Goal: Task Accomplishment & Management: Manage account settings

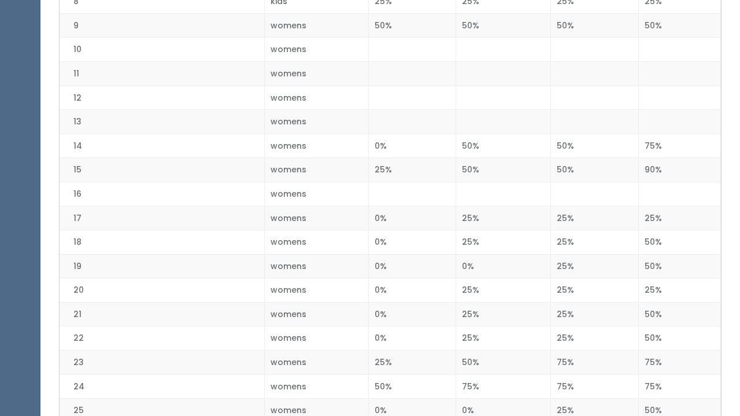
scroll to position [469, 0]
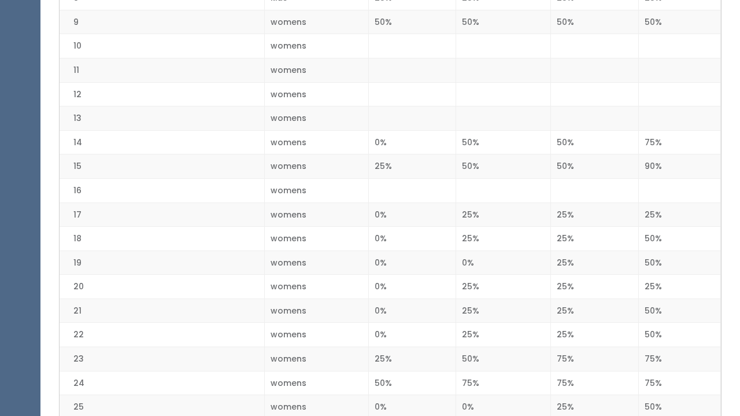
click at [671, 354] on td "75%" at bounding box center [680, 358] width 82 height 24
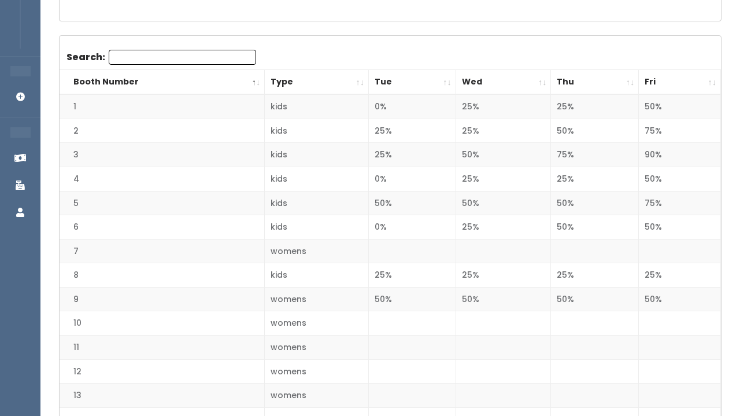
scroll to position [0, 0]
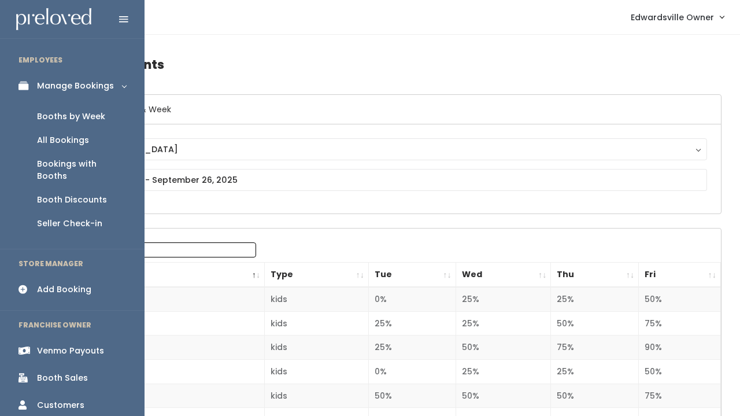
click at [74, 135] on div "All Bookings" at bounding box center [63, 140] width 52 height 12
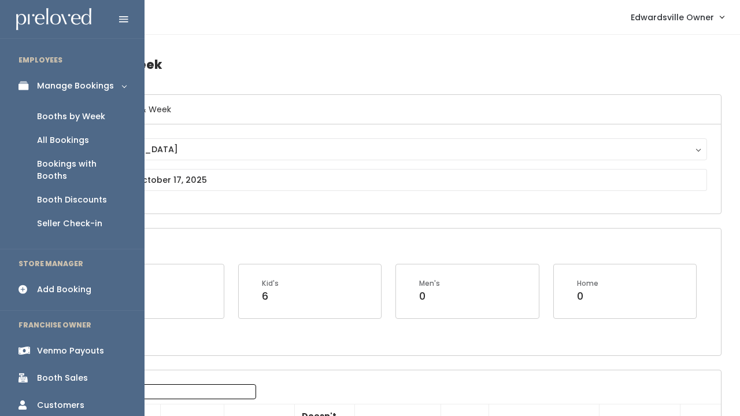
click at [27, 6] on div at bounding box center [72, 19] width 145 height 38
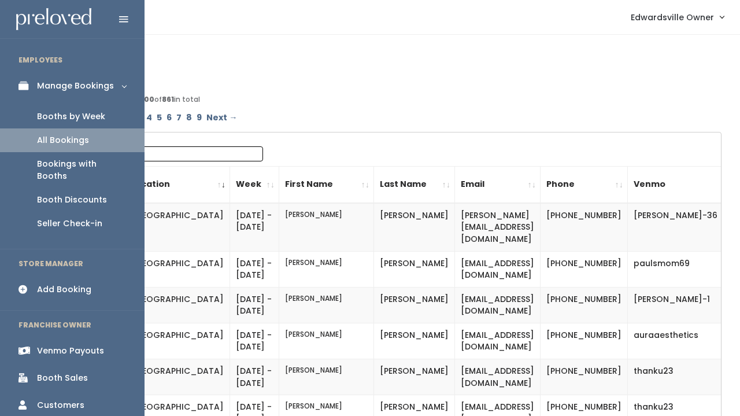
click at [57, 118] on div "Booths by Week" at bounding box center [71, 116] width 68 height 12
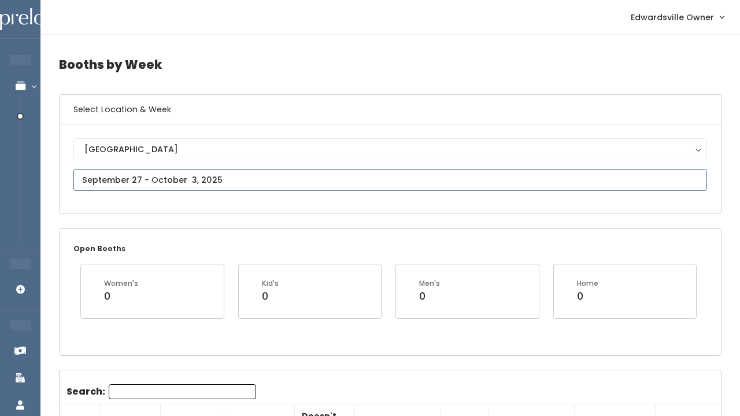
click at [167, 177] on input "text" at bounding box center [390, 180] width 634 height 22
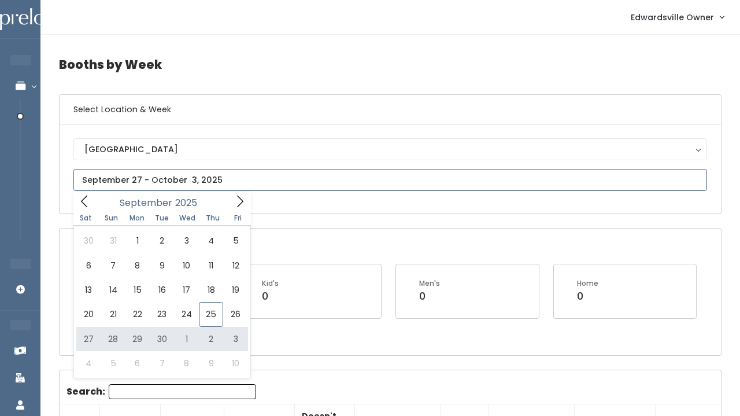
type input "September 27 to October 3"
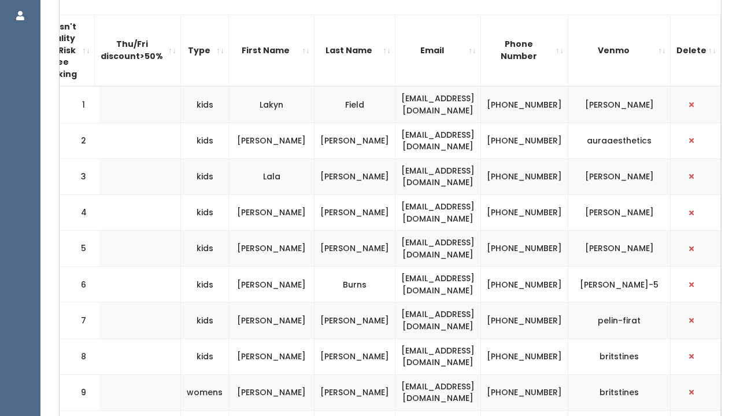
scroll to position [0, 287]
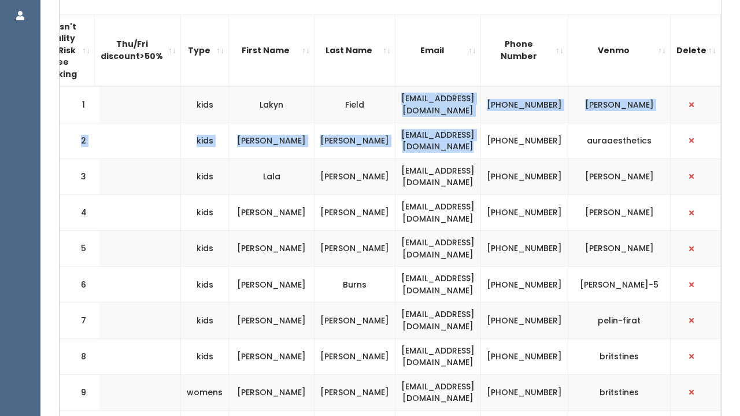
drag, startPoint x: 392, startPoint y: 102, endPoint x: 421, endPoint y: 150, distance: 56.8
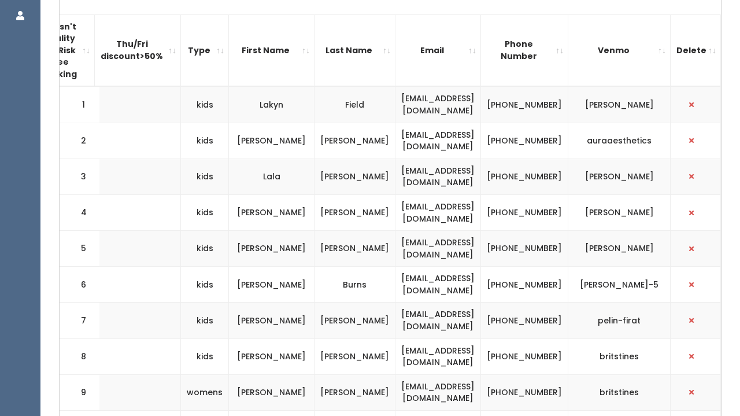
click at [432, 160] on td "matternlala@gmail.com" at bounding box center [438, 176] width 86 height 36
drag, startPoint x: 515, startPoint y: 102, endPoint x: 394, endPoint y: 98, distance: 120.9
click at [395, 98] on td "lakynmusso@gmail.com" at bounding box center [438, 104] width 86 height 36
copy td "lakynmusso@gmail.com"
drag, startPoint x: 512, startPoint y: 135, endPoint x: 391, endPoint y: 132, distance: 121.5
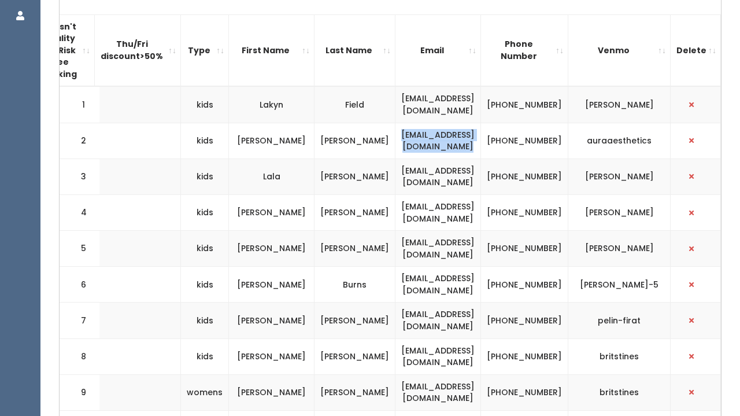
click at [395, 132] on td "aura.aestheticsllc@gmail.com" at bounding box center [438, 141] width 86 height 36
copy td "[EMAIL_ADDRESS][DOMAIN_NAME]"
drag, startPoint x: 506, startPoint y: 177, endPoint x: 398, endPoint y: 175, distance: 108.1
click at [398, 175] on td "matternlala@gmail.com" at bounding box center [438, 176] width 86 height 36
copy td "matternlala@gmail.com"
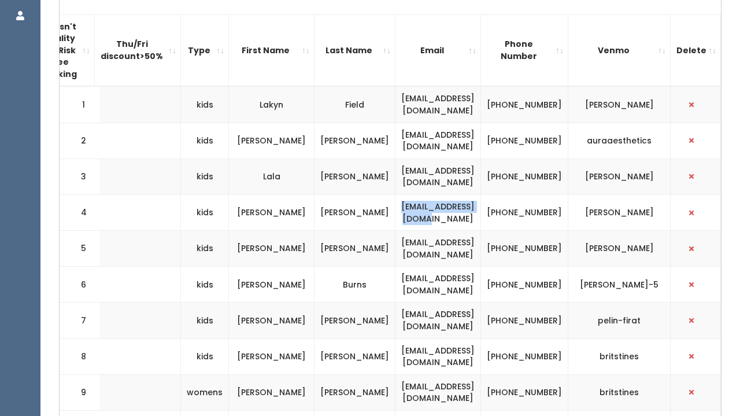
drag, startPoint x: 509, startPoint y: 216, endPoint x: 400, endPoint y: 210, distance: 108.8
click at [400, 210] on td "lydiareh95@gmail.com" at bounding box center [438, 212] width 86 height 36
copy td "[EMAIL_ADDRESS][DOMAIN_NAME]"
drag, startPoint x: 533, startPoint y: 283, endPoint x: 457, endPoint y: 275, distance: 76.2
click at [457, 275] on tr "6 kids Alyson Burns hisbabygirl1219@aol.com (618) 920-0207 alyson-burns-5" at bounding box center [260, 285] width 922 height 36
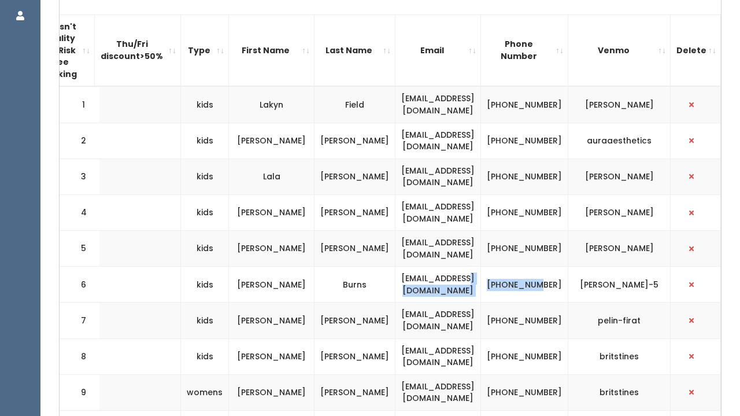
click at [457, 275] on td "[EMAIL_ADDRESS][DOMAIN_NAME]" at bounding box center [438, 285] width 86 height 36
drag, startPoint x: 509, startPoint y: 282, endPoint x: 398, endPoint y: 277, distance: 111.1
click at [398, 277] on td "[EMAIL_ADDRESS][DOMAIN_NAME]" at bounding box center [438, 285] width 86 height 36
copy td "[EMAIL_ADDRESS][DOMAIN_NAME]"
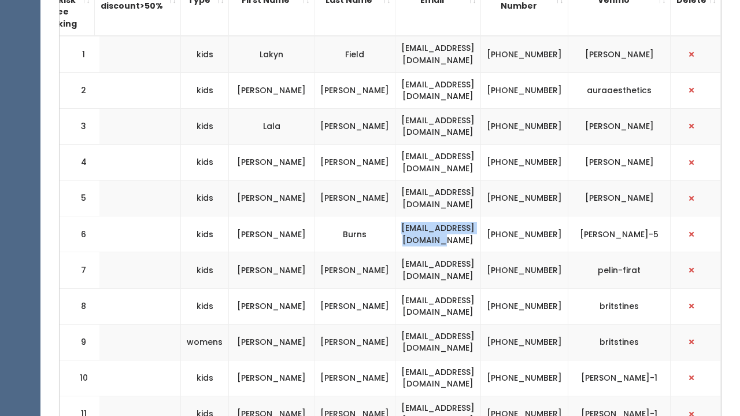
scroll to position [462, 0]
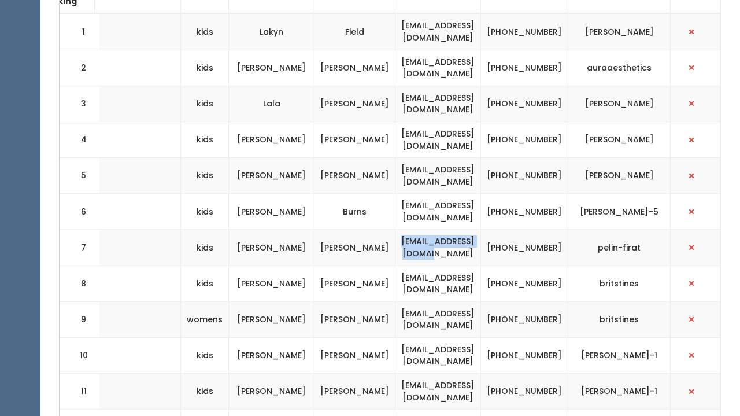
drag, startPoint x: 503, startPoint y: 244, endPoint x: 397, endPoint y: 240, distance: 105.9
click at [397, 240] on td "[EMAIL_ADDRESS][DOMAIN_NAME]" at bounding box center [438, 248] width 86 height 36
copy td "[EMAIL_ADDRESS][DOMAIN_NAME]"
drag, startPoint x: 507, startPoint y: 273, endPoint x: 406, endPoint y: 272, distance: 101.2
click at [406, 272] on td "[EMAIL_ADDRESS][DOMAIN_NAME]" at bounding box center [438, 283] width 86 height 36
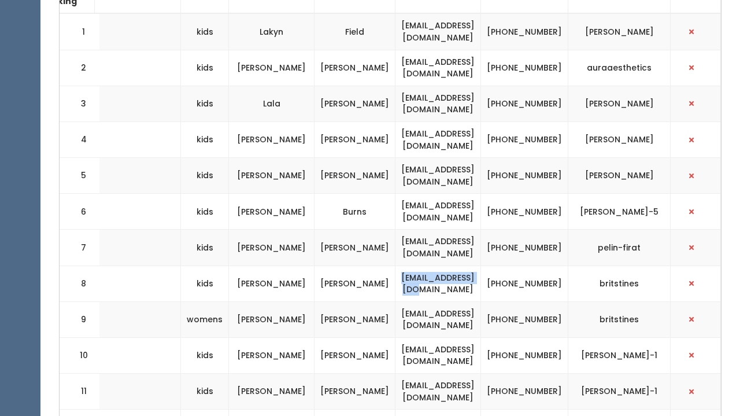
copy td "[EMAIL_ADDRESS][DOMAIN_NAME]"
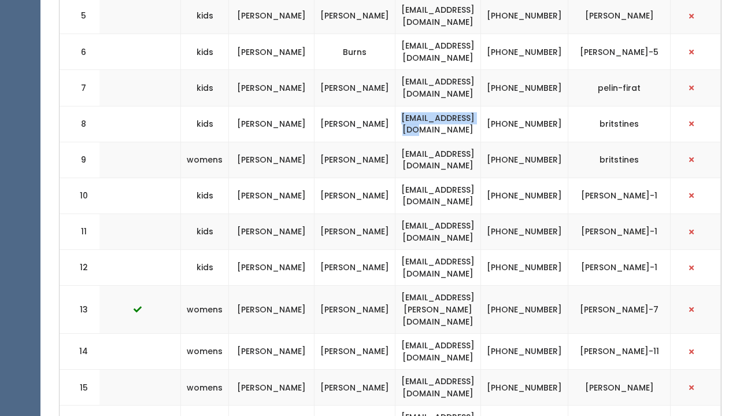
scroll to position [626, 0]
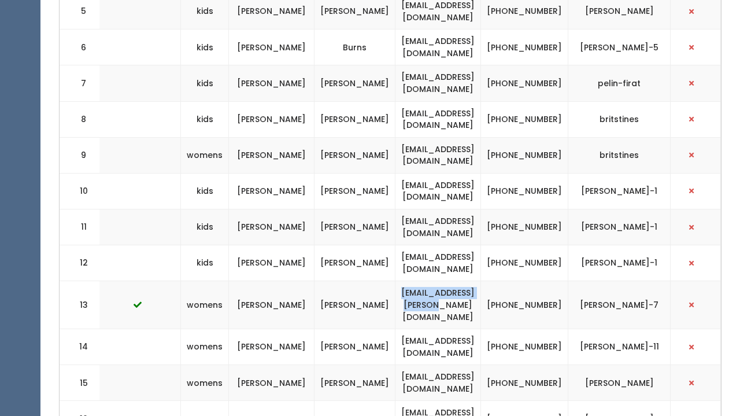
drag, startPoint x: 515, startPoint y: 287, endPoint x: 388, endPoint y: 287, distance: 126.0
click at [395, 287] on td "[EMAIL_ADDRESS][PERSON_NAME][DOMAIN_NAME]" at bounding box center [438, 305] width 86 height 48
copy td "[EMAIL_ADDRESS][PERSON_NAME][DOMAIN_NAME]"
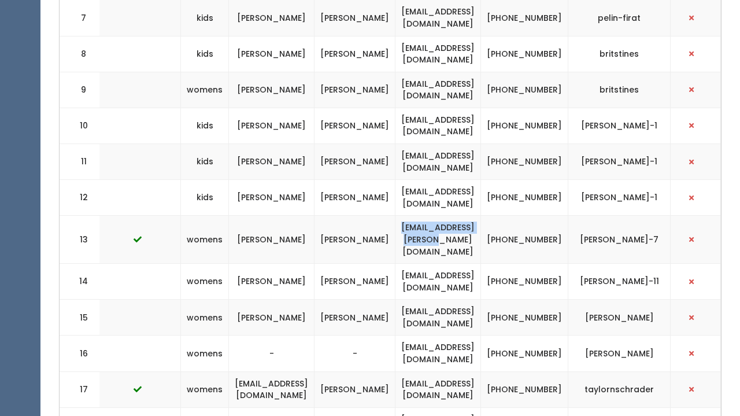
scroll to position [698, 0]
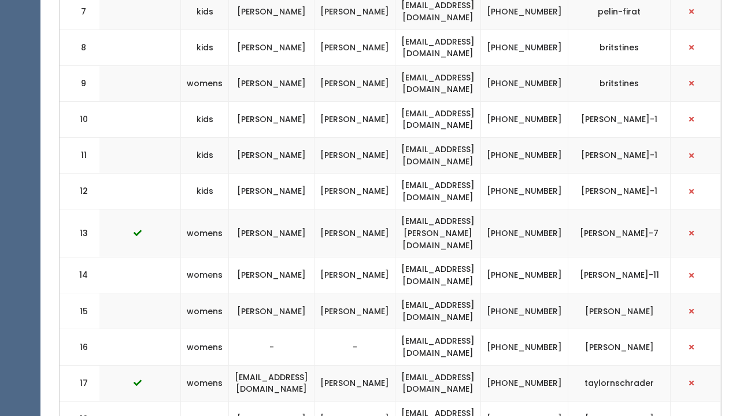
click at [481, 257] on td "[EMAIL_ADDRESS][DOMAIN_NAME]" at bounding box center [438, 275] width 86 height 36
drag, startPoint x: 510, startPoint y: 254, endPoint x: 398, endPoint y: 249, distance: 111.7
click at [398, 257] on td "[EMAIL_ADDRESS][DOMAIN_NAME]" at bounding box center [438, 275] width 86 height 36
copy td "[EMAIL_ADDRESS][DOMAIN_NAME]"
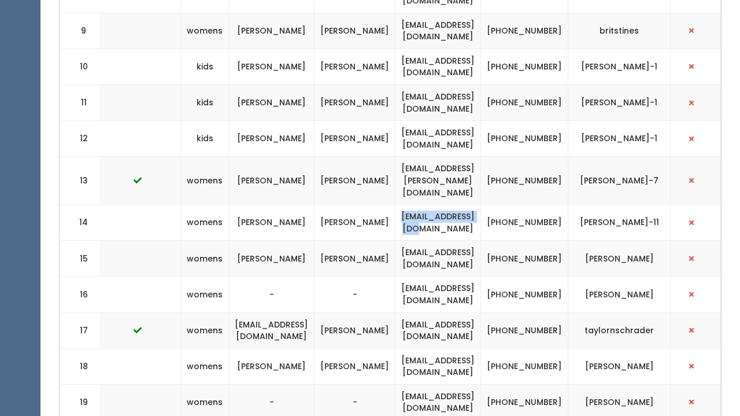
scroll to position [753, 0]
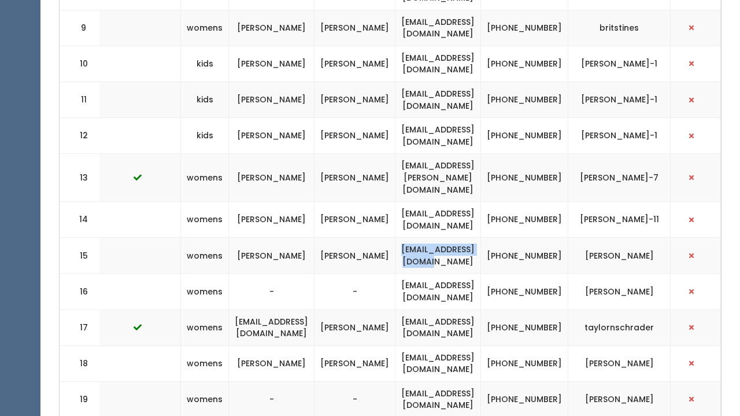
drag, startPoint x: 512, startPoint y: 236, endPoint x: 394, endPoint y: 225, distance: 117.9
click at [395, 238] on td "[EMAIL_ADDRESS][DOMAIN_NAME]" at bounding box center [438, 256] width 86 height 36
copy td "[EMAIL_ADDRESS][DOMAIN_NAME]"
drag, startPoint x: 497, startPoint y: 272, endPoint x: 381, endPoint y: 260, distance: 116.8
click at [395, 273] on td "[EMAIL_ADDRESS][DOMAIN_NAME]" at bounding box center [438, 291] width 86 height 36
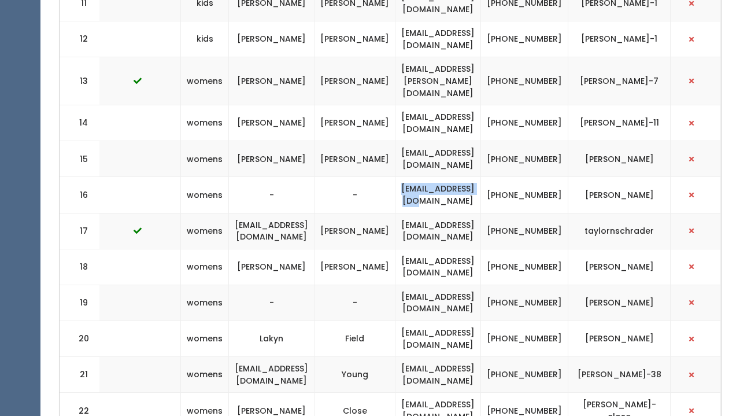
scroll to position [854, 0]
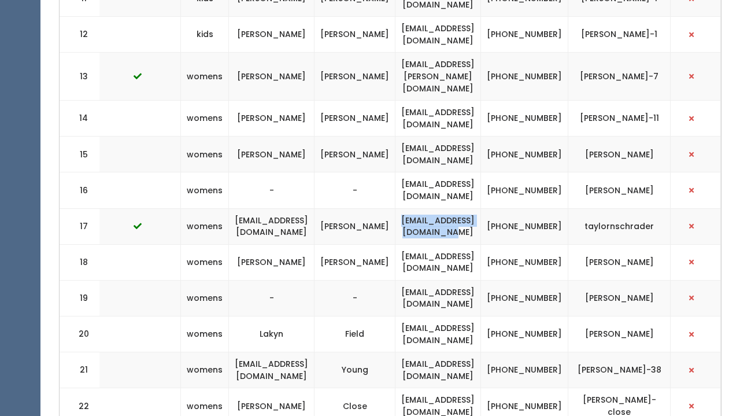
drag, startPoint x: 519, startPoint y: 203, endPoint x: 387, endPoint y: 195, distance: 132.1
click at [395, 208] on td "[EMAIL_ADDRESS][DOMAIN_NAME]" at bounding box center [438, 226] width 86 height 36
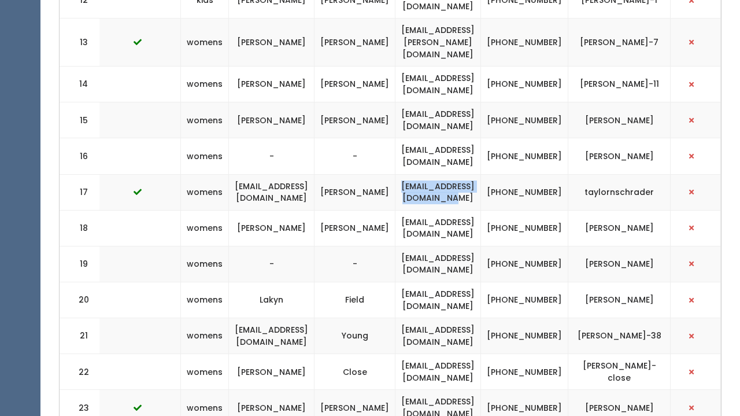
scroll to position [891, 0]
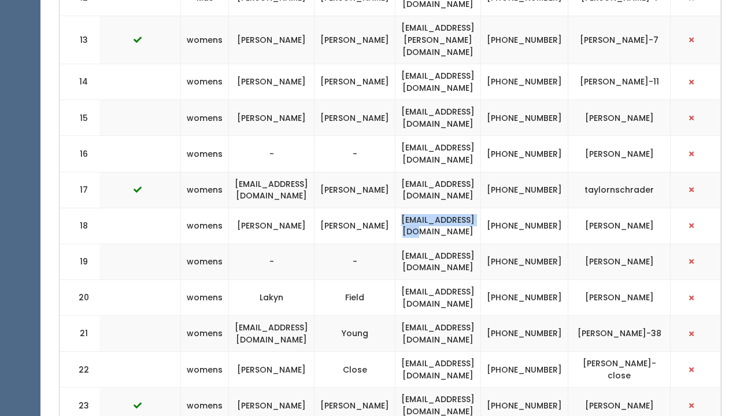
drag, startPoint x: 509, startPoint y: 197, endPoint x: 391, endPoint y: 194, distance: 117.4
click at [395, 208] on td "[EMAIL_ADDRESS][DOMAIN_NAME]" at bounding box center [438, 226] width 86 height 36
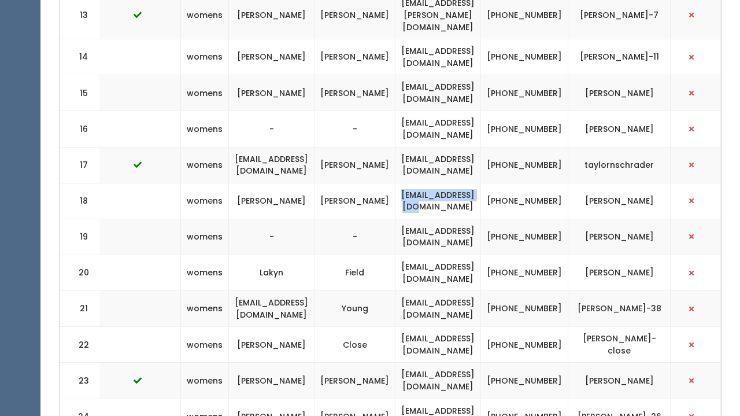
scroll to position [917, 0]
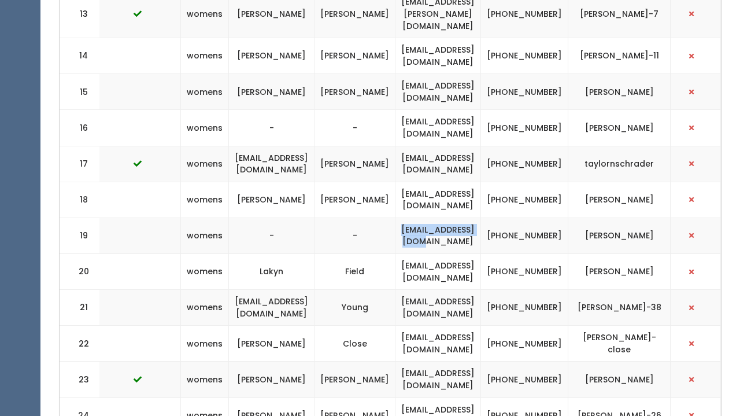
drag, startPoint x: 513, startPoint y: 209, endPoint x: 402, endPoint y: 204, distance: 111.1
click at [402, 217] on td "[EMAIL_ADDRESS][DOMAIN_NAME]" at bounding box center [438, 235] width 86 height 36
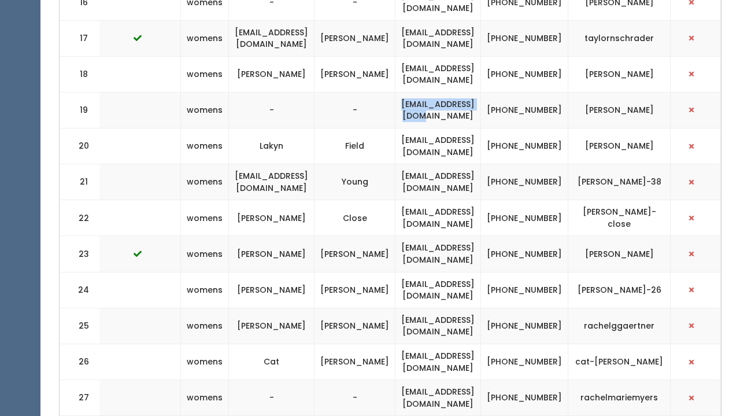
scroll to position [1046, 0]
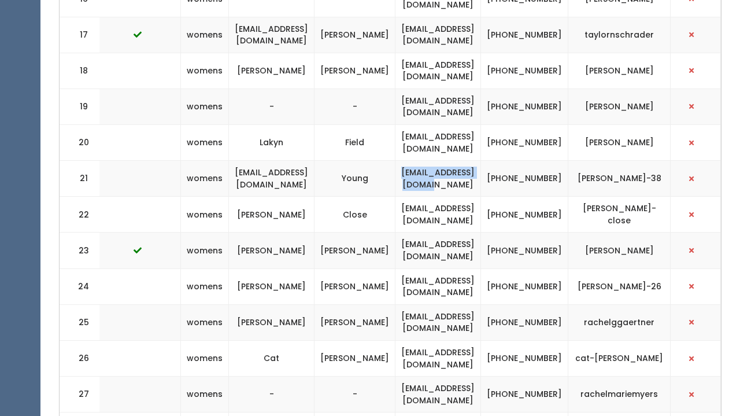
drag, startPoint x: 517, startPoint y: 153, endPoint x: 396, endPoint y: 150, distance: 120.9
click at [395, 161] on td "[EMAIL_ADDRESS][DOMAIN_NAME]" at bounding box center [438, 179] width 86 height 36
drag, startPoint x: 516, startPoint y: 190, endPoint x: 392, endPoint y: 182, distance: 124.6
click at [395, 197] on td "[EMAIL_ADDRESS][DOMAIN_NAME]" at bounding box center [438, 215] width 86 height 36
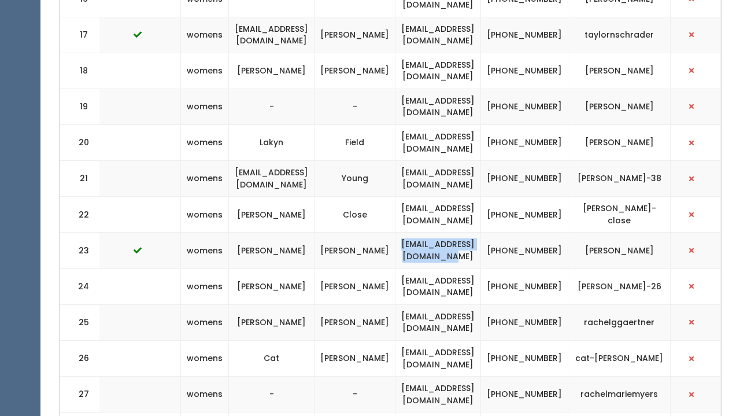
drag, startPoint x: 521, startPoint y: 223, endPoint x: 387, endPoint y: 219, distance: 133.6
click at [395, 232] on td "[EMAIL_ADDRESS][DOMAIN_NAME]" at bounding box center [438, 250] width 86 height 36
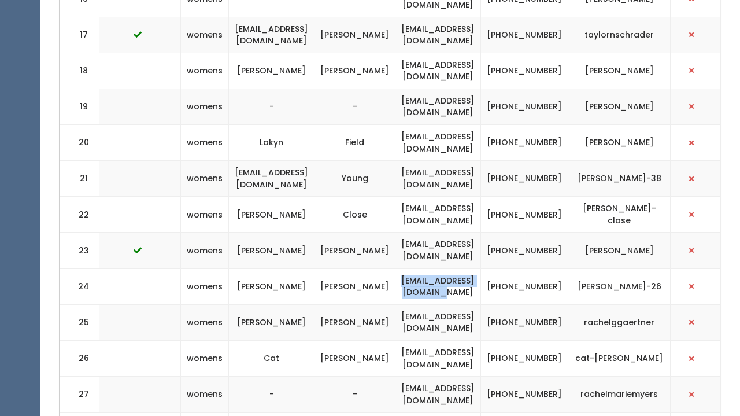
drag, startPoint x: 510, startPoint y: 260, endPoint x: 394, endPoint y: 258, distance: 116.2
click at [395, 268] on td "[EMAIL_ADDRESS][DOMAIN_NAME]" at bounding box center [438, 286] width 86 height 36
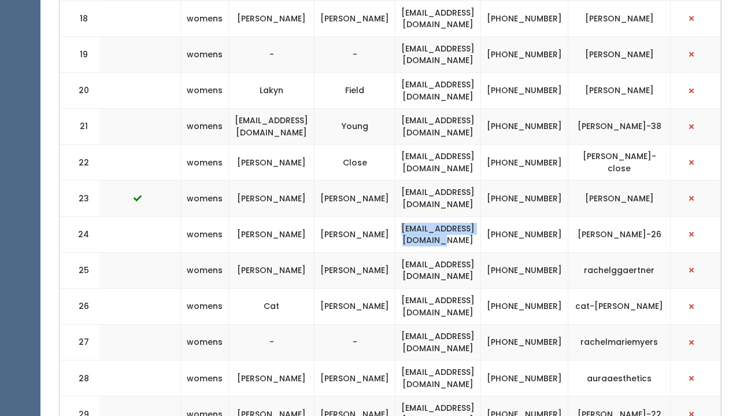
scroll to position [1106, 0]
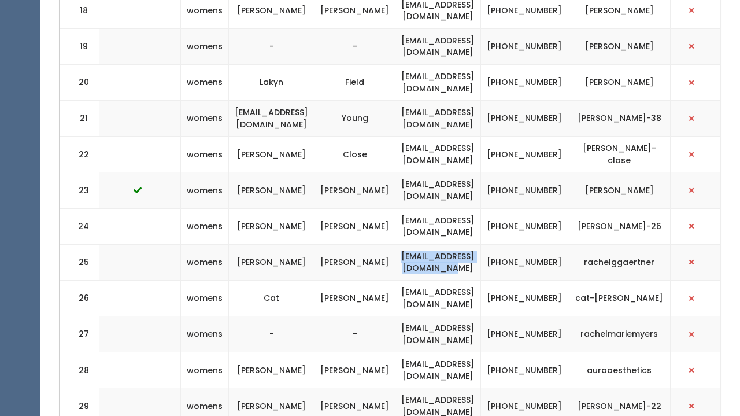
drag, startPoint x: 517, startPoint y: 232, endPoint x: 388, endPoint y: 231, distance: 128.9
click at [395, 244] on td "[EMAIL_ADDRESS][DOMAIN_NAME]" at bounding box center [438, 262] width 86 height 36
drag, startPoint x: 509, startPoint y: 271, endPoint x: 401, endPoint y: 264, distance: 108.4
click at [401, 280] on td "[EMAIL_ADDRESS][DOMAIN_NAME]" at bounding box center [438, 298] width 86 height 36
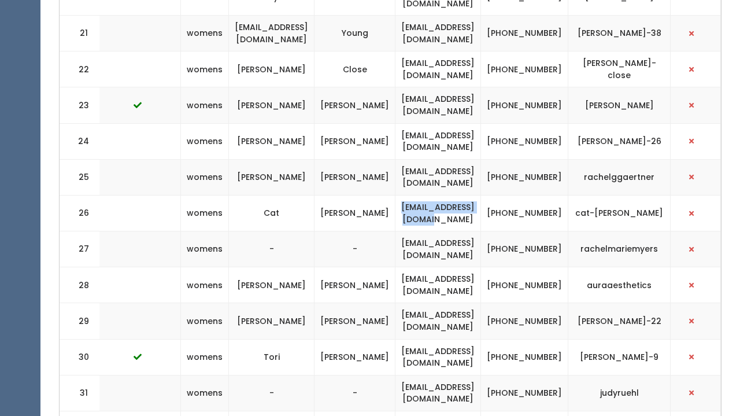
scroll to position [1227, 0]
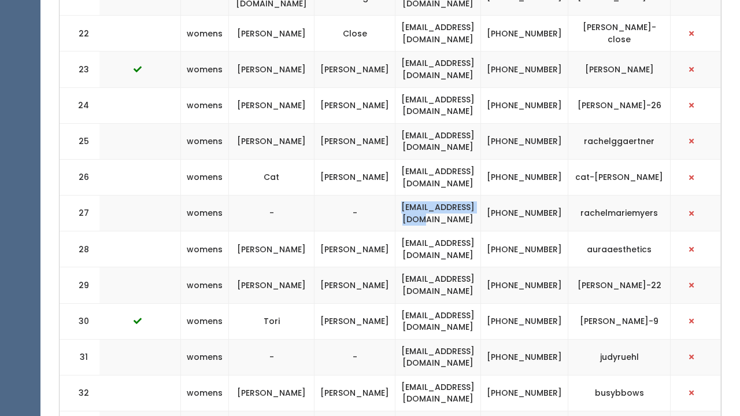
drag, startPoint x: 511, startPoint y: 183, endPoint x: 399, endPoint y: 182, distance: 112.2
click at [399, 195] on td "[EMAIL_ADDRESS][DOMAIN_NAME]" at bounding box center [438, 213] width 86 height 36
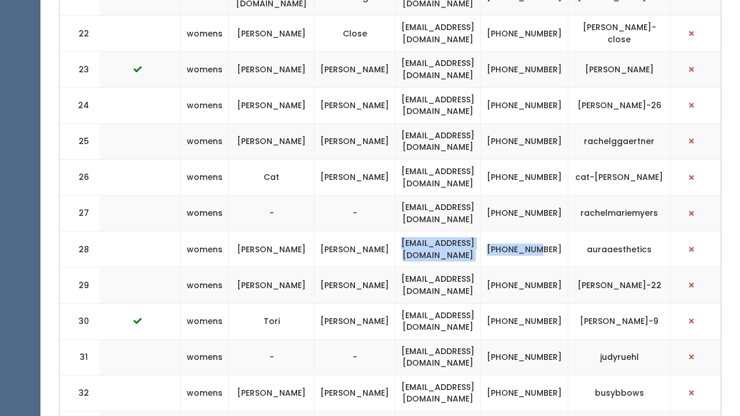
drag, startPoint x: 530, startPoint y: 217, endPoint x: 393, endPoint y: 216, distance: 137.6
click at [389, 231] on tr "28 womens Lizzie Morrison aura.aestheticsllc@gmail.com (314) 760-6329 auraaesth…" at bounding box center [260, 249] width 922 height 36
click at [395, 231] on td "[EMAIL_ADDRESS][DOMAIN_NAME]" at bounding box center [438, 249] width 86 height 36
drag, startPoint x: 517, startPoint y: 219, endPoint x: 388, endPoint y: 214, distance: 129.6
click at [395, 231] on td "[EMAIL_ADDRESS][DOMAIN_NAME]" at bounding box center [438, 249] width 86 height 36
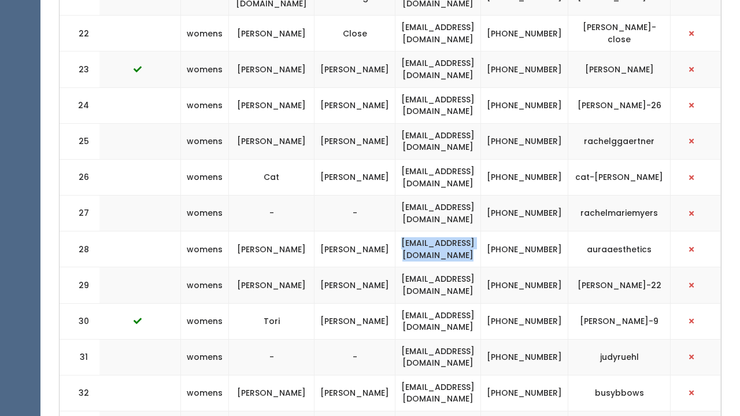
drag, startPoint x: 524, startPoint y: 257, endPoint x: 382, endPoint y: 252, distance: 141.7
click at [395, 267] on td "[EMAIL_ADDRESS][DOMAIN_NAME]" at bounding box center [438, 285] width 86 height 36
drag, startPoint x: 509, startPoint y: 285, endPoint x: 383, endPoint y: 282, distance: 126.6
click at [395, 303] on td "[EMAIL_ADDRESS][DOMAIN_NAME]" at bounding box center [438, 321] width 86 height 36
drag, startPoint x: 498, startPoint y: 324, endPoint x: 406, endPoint y: 319, distance: 92.6
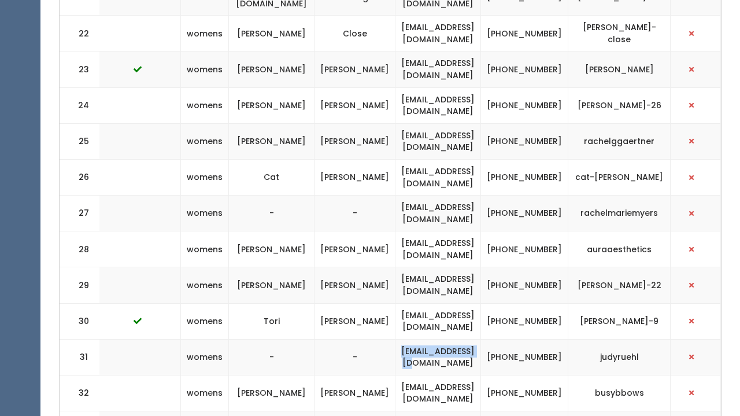
click at [406, 339] on td "[EMAIL_ADDRESS][DOMAIN_NAME]" at bounding box center [438, 357] width 86 height 36
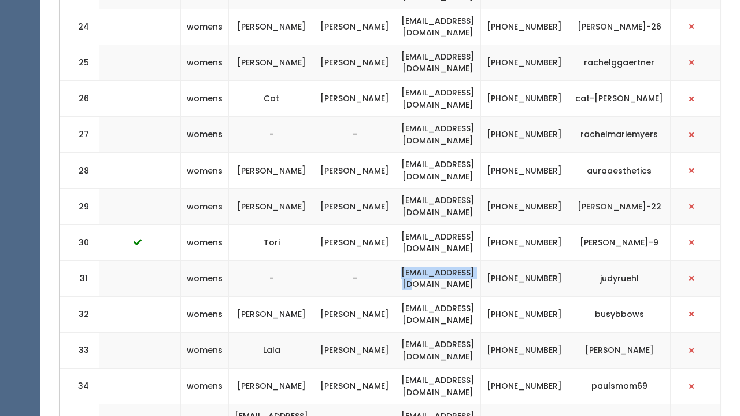
scroll to position [1326, 0]
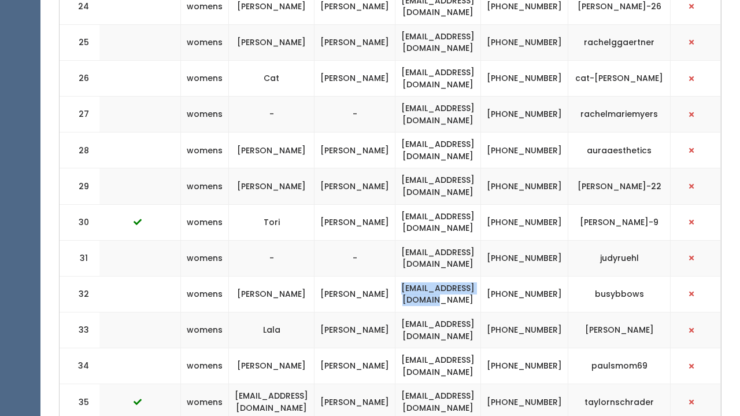
drag, startPoint x: 509, startPoint y: 257, endPoint x: 382, endPoint y: 245, distance: 127.7
click at [395, 276] on td "[EMAIL_ADDRESS][DOMAIN_NAME]" at bounding box center [438, 294] width 86 height 36
drag, startPoint x: 504, startPoint y: 300, endPoint x: 383, endPoint y: 293, distance: 121.0
click at [395, 312] on td "[EMAIL_ADDRESS][DOMAIN_NAME]" at bounding box center [438, 330] width 86 height 36
click at [322, 24] on td "[PERSON_NAME]" at bounding box center [354, 42] width 81 height 36
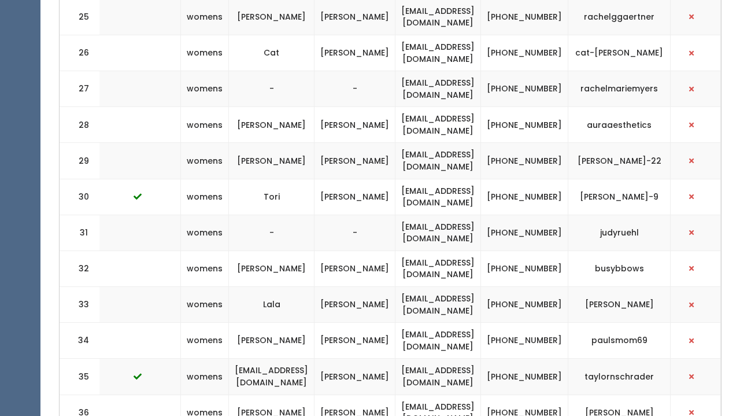
scroll to position [1352, 0]
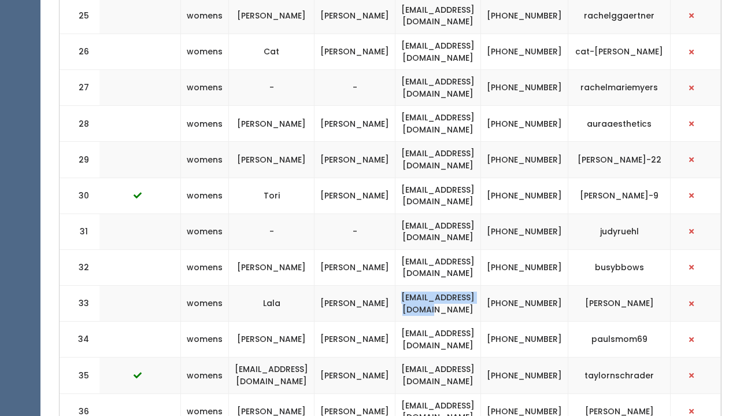
drag, startPoint x: 514, startPoint y: 272, endPoint x: 394, endPoint y: 268, distance: 119.7
click at [395, 286] on td "[EMAIL_ADDRESS][DOMAIN_NAME]" at bounding box center [438, 304] width 86 height 36
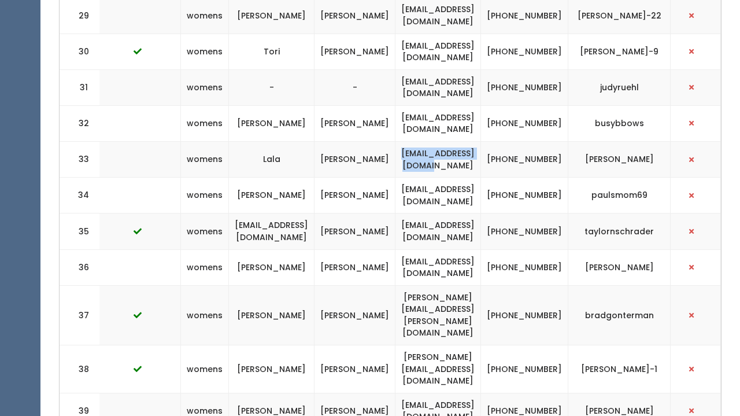
scroll to position [1503, 0]
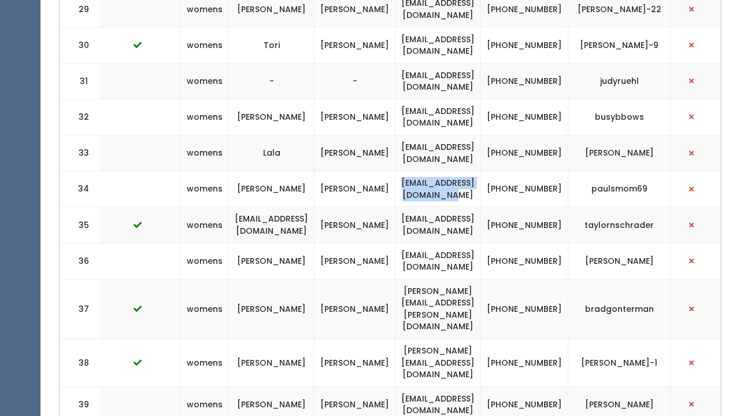
drag, startPoint x: 515, startPoint y: 153, endPoint x: 394, endPoint y: 153, distance: 121.4
click at [395, 171] on td "[EMAIL_ADDRESS][DOMAIN_NAME]" at bounding box center [438, 189] width 86 height 36
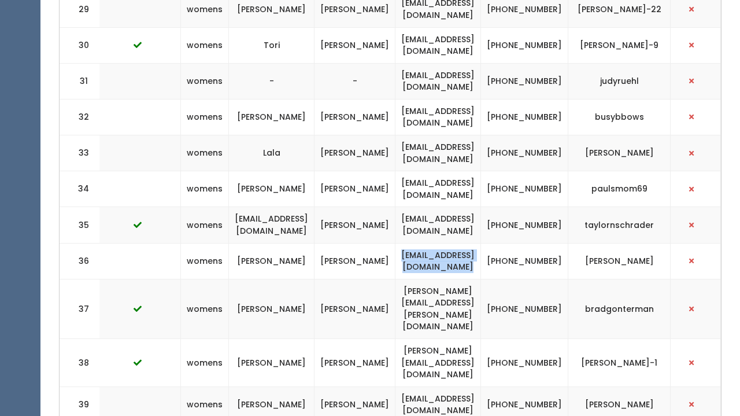
drag, startPoint x: 518, startPoint y: 226, endPoint x: 387, endPoint y: 223, distance: 130.7
click at [395, 243] on td "[EMAIL_ADDRESS][DOMAIN_NAME]" at bounding box center [438, 261] width 86 height 36
drag, startPoint x: 505, startPoint y: 265, endPoint x: 402, endPoint y: 258, distance: 103.1
click at [402, 279] on td "[PERSON_NAME][EMAIL_ADDRESS][PERSON_NAME][DOMAIN_NAME]" at bounding box center [438, 309] width 86 height 60
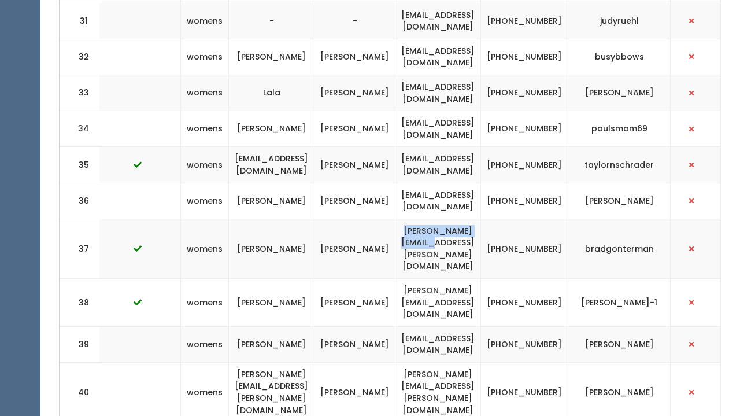
scroll to position [1564, 0]
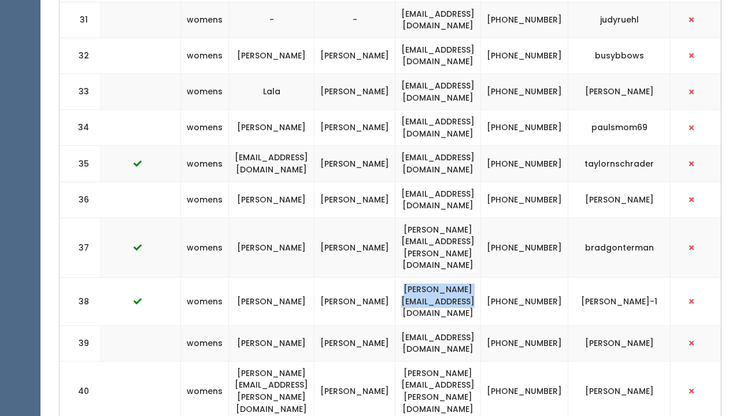
drag, startPoint x: 522, startPoint y: 238, endPoint x: 382, endPoint y: 235, distance: 139.9
click at [395, 277] on td "[PERSON_NAME][EMAIL_ADDRESS][DOMAIN_NAME]" at bounding box center [438, 301] width 86 height 48
drag, startPoint x: 509, startPoint y: 272, endPoint x: 397, endPoint y: 269, distance: 112.8
click at [397, 325] on td "[EMAIL_ADDRESS][DOMAIN_NAME]" at bounding box center [438, 343] width 86 height 36
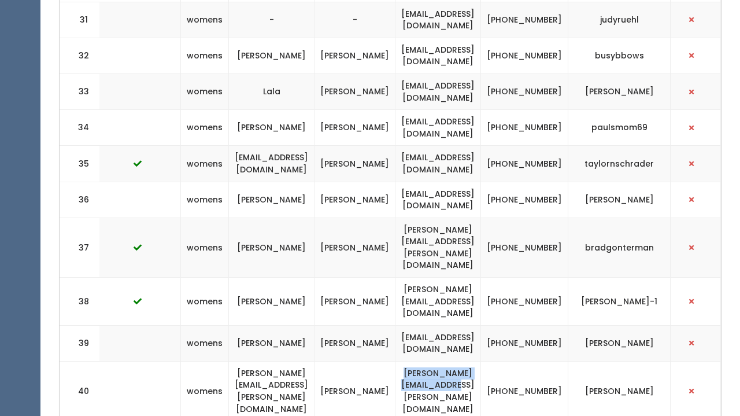
drag, startPoint x: 513, startPoint y: 308, endPoint x: 392, endPoint y: 306, distance: 120.8
click at [395, 361] on td "[PERSON_NAME][EMAIL_ADDRESS][PERSON_NAME][DOMAIN_NAME]" at bounding box center [438, 391] width 86 height 60
drag, startPoint x: 499, startPoint y: 338, endPoint x: 405, endPoint y: 332, distance: 94.4
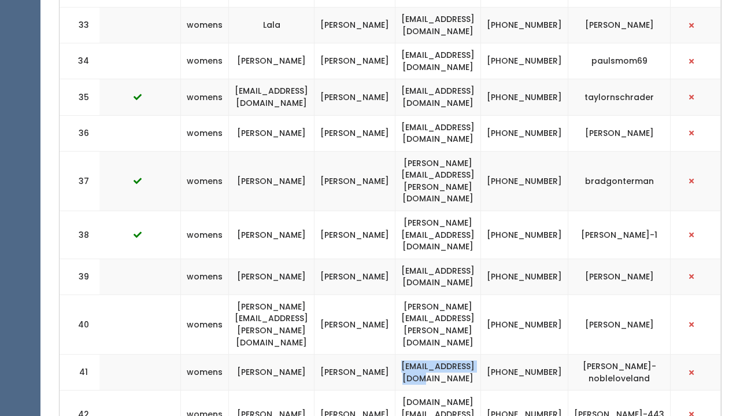
scroll to position [1636, 0]
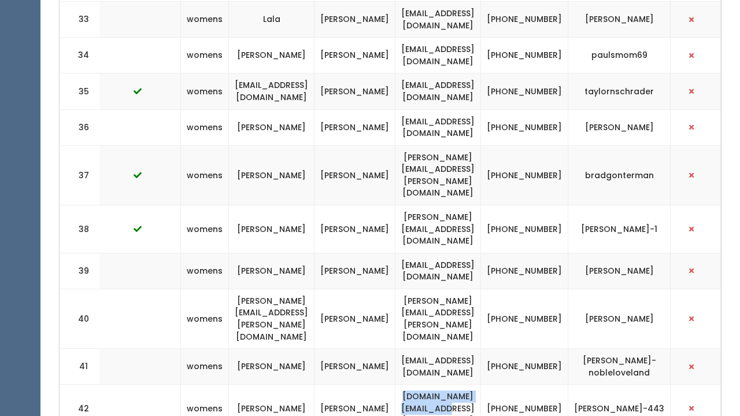
drag, startPoint x: 513, startPoint y: 310, endPoint x: 393, endPoint y: 297, distance: 121.6
click at [395, 384] on td "[DOMAIN_NAME][EMAIL_ADDRESS][DOMAIN_NAME]" at bounding box center [438, 408] width 86 height 48
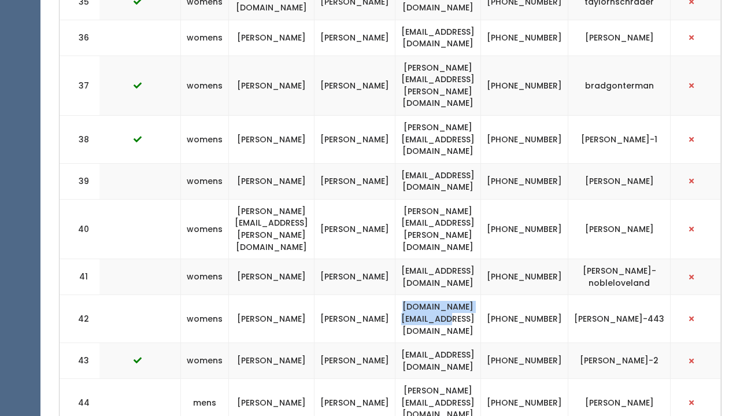
scroll to position [1740, 0]
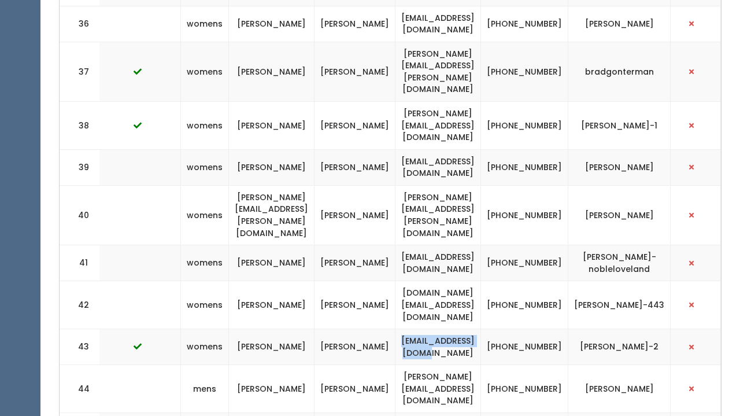
drag, startPoint x: 504, startPoint y: 230, endPoint x: 395, endPoint y: 226, distance: 108.2
click at [395, 329] on td "[EMAIL_ADDRESS][DOMAIN_NAME]" at bounding box center [438, 347] width 86 height 36
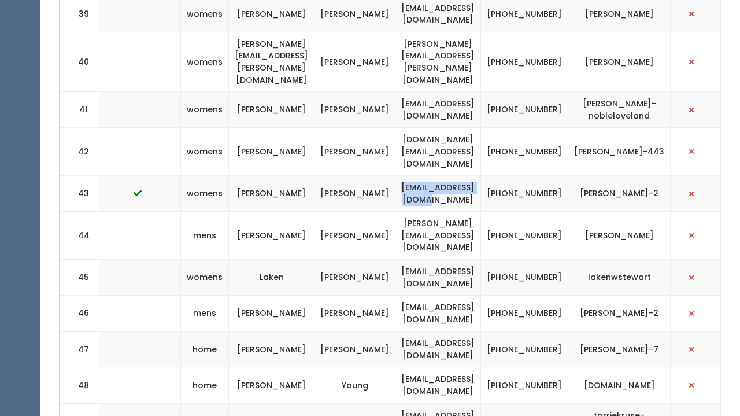
scroll to position [1883, 0]
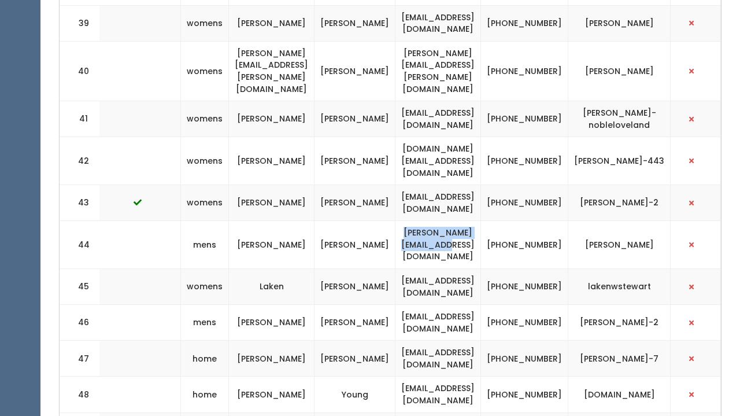
drag, startPoint x: 526, startPoint y: 127, endPoint x: 397, endPoint y: 118, distance: 129.8
click at [397, 221] on td "[PERSON_NAME][EMAIL_ADDRESS][DOMAIN_NAME]" at bounding box center [438, 245] width 86 height 48
drag, startPoint x: 519, startPoint y: 162, endPoint x: 389, endPoint y: 159, distance: 129.5
click at [395, 268] on td "[EMAIL_ADDRESS][DOMAIN_NAME]" at bounding box center [438, 286] width 86 height 36
drag, startPoint x: 517, startPoint y: 196, endPoint x: 409, endPoint y: 202, distance: 107.7
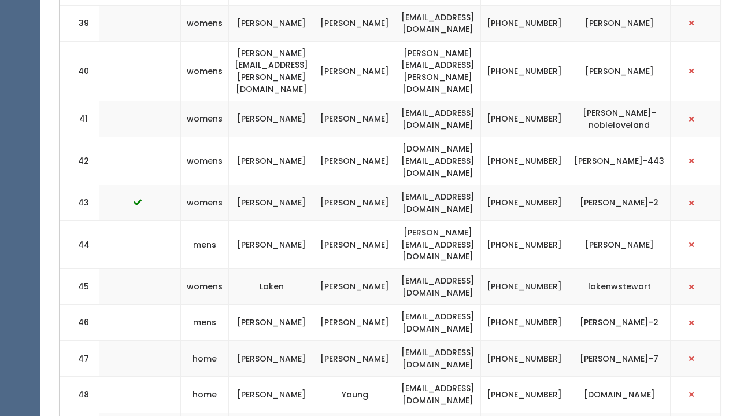
click at [409, 305] on td "[EMAIL_ADDRESS][DOMAIN_NAME]" at bounding box center [438, 323] width 86 height 36
drag, startPoint x: 413, startPoint y: 199, endPoint x: 516, endPoint y: 201, distance: 102.9
click at [481, 305] on td "[EMAIL_ADDRESS][DOMAIN_NAME]" at bounding box center [438, 323] width 86 height 36
drag, startPoint x: 525, startPoint y: 227, endPoint x: 399, endPoint y: 225, distance: 126.0
click at [399, 341] on td "[EMAIL_ADDRESS][DOMAIN_NAME]" at bounding box center [438, 359] width 86 height 36
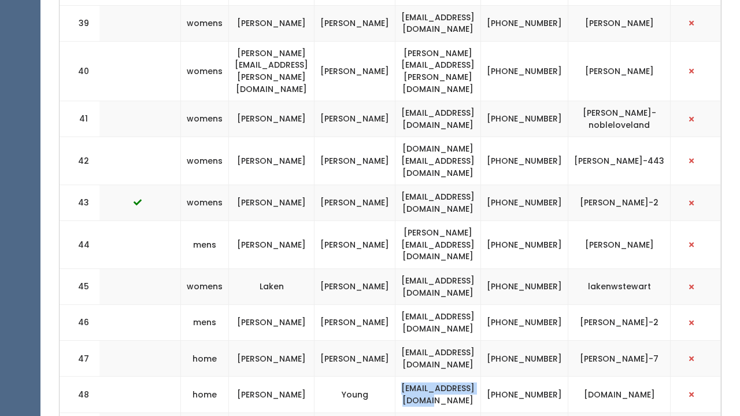
drag, startPoint x: 512, startPoint y: 268, endPoint x: 408, endPoint y: 264, distance: 104.2
click at [408, 376] on td "[EMAIL_ADDRESS][DOMAIN_NAME]" at bounding box center [438, 394] width 86 height 36
drag, startPoint x: 522, startPoint y: 301, endPoint x: 384, endPoint y: 295, distance: 137.7
drag, startPoint x: 510, startPoint y: 338, endPoint x: 415, endPoint y: 338, distance: 95.4
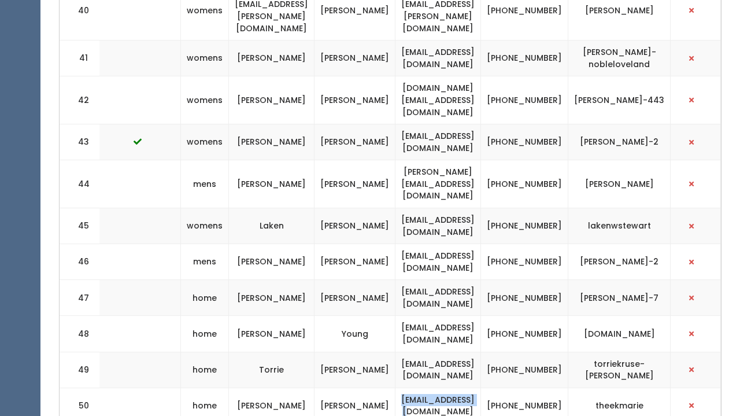
scroll to position [1955, 0]
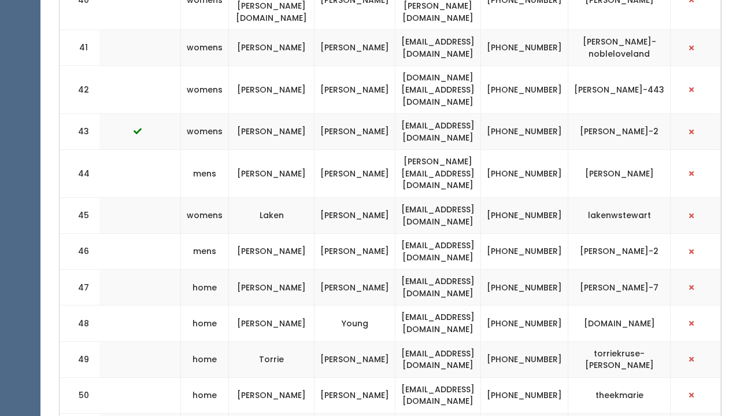
drag, startPoint x: 513, startPoint y: 301, endPoint x: 410, endPoint y: 298, distance: 102.9
drag, startPoint x: 515, startPoint y: 334, endPoint x: 402, endPoint y: 331, distance: 112.8
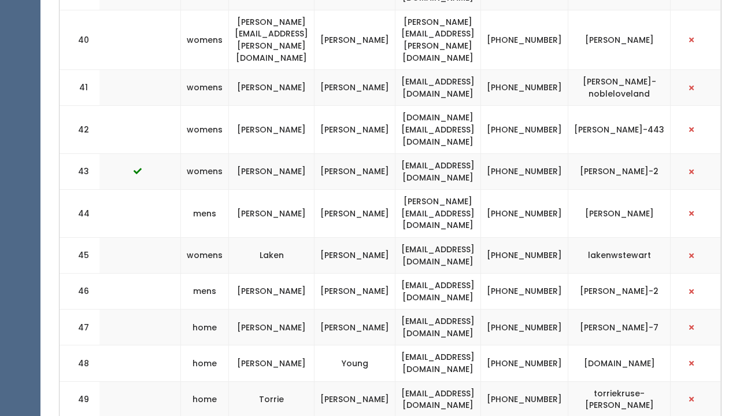
scroll to position [1921, 0]
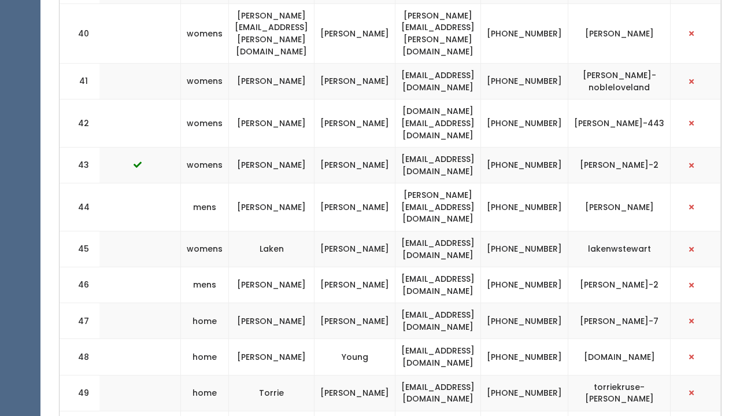
click at [272, 303] on td "[PERSON_NAME]" at bounding box center [272, 321] width 86 height 36
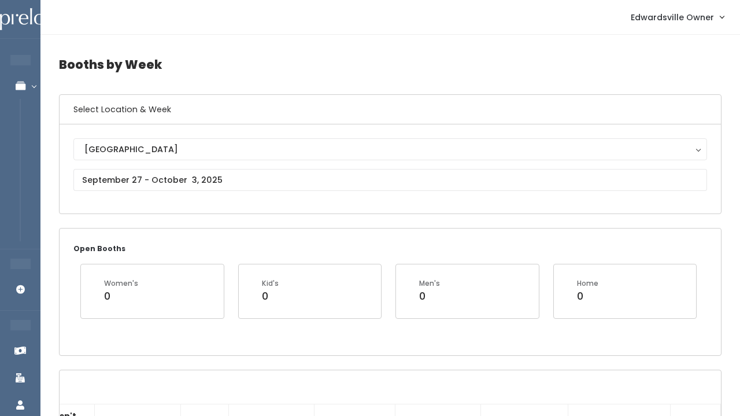
scroll to position [0, 0]
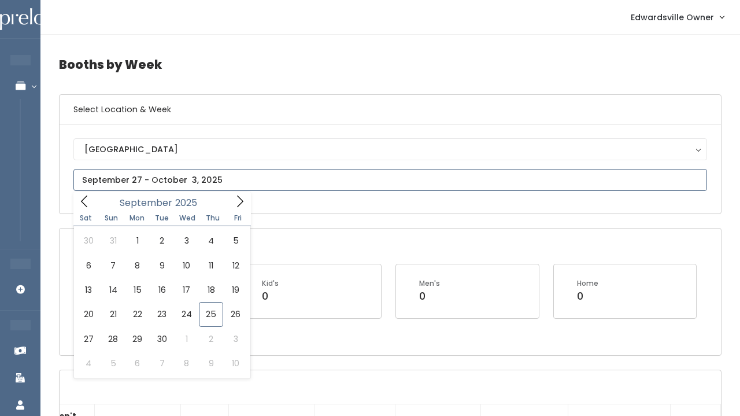
click at [182, 182] on input "text" at bounding box center [390, 180] width 634 height 22
type input "September 13 to September 19"
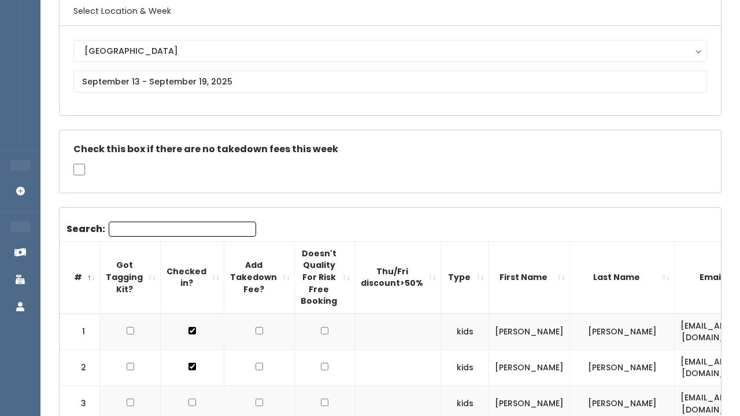
scroll to position [96, 0]
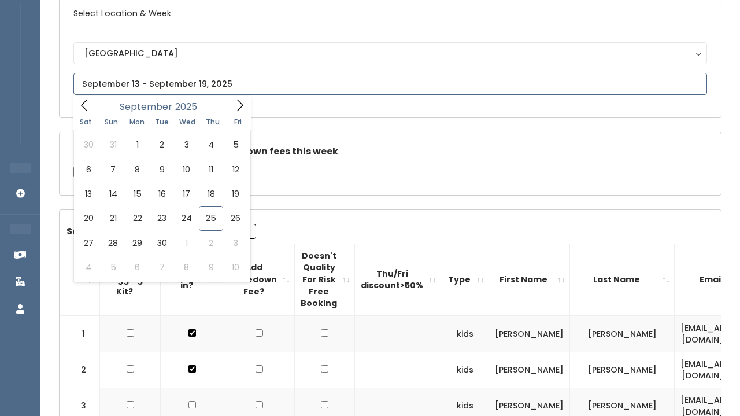
click at [206, 78] on input "text" at bounding box center [390, 84] width 634 height 22
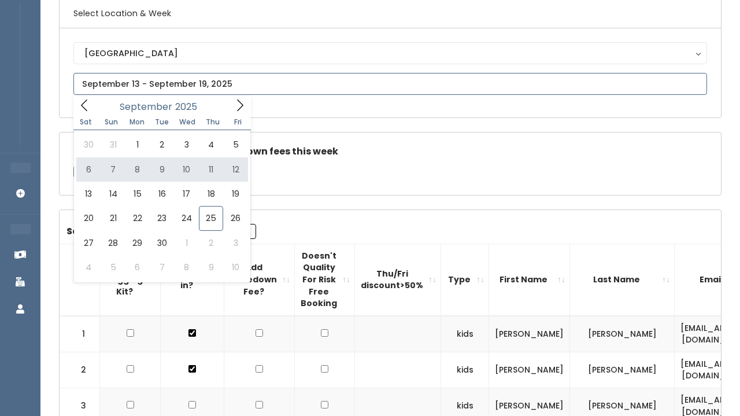
type input "September 6 to September 12"
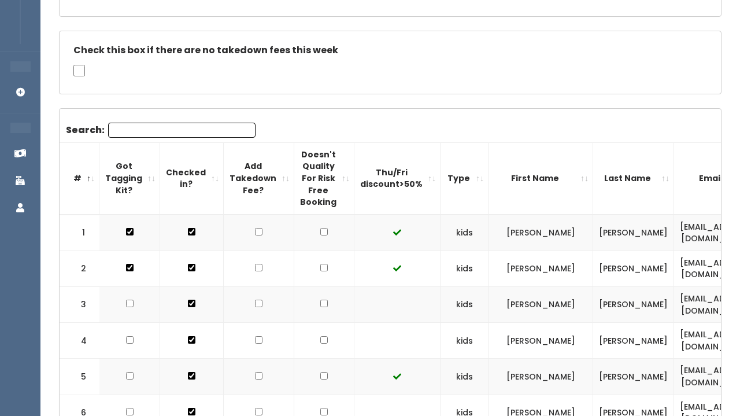
scroll to position [89, 0]
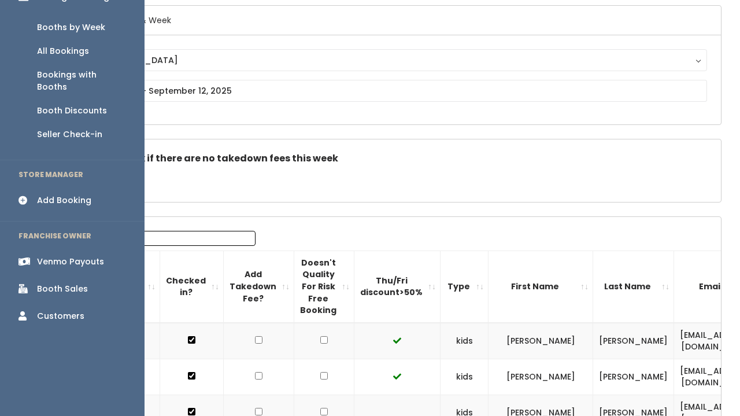
click at [46, 283] on div "Booth Sales" at bounding box center [62, 289] width 51 height 12
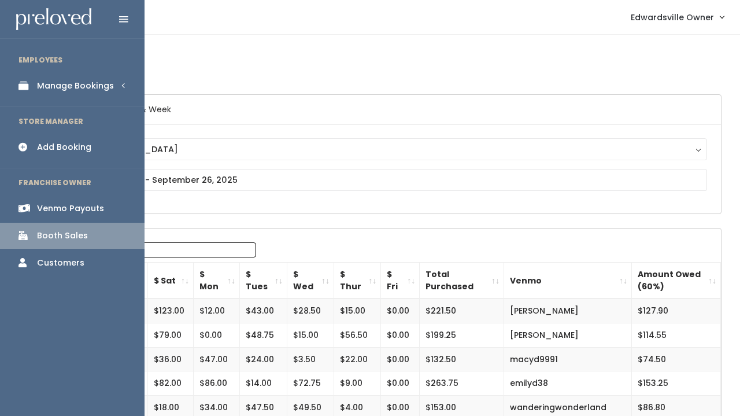
click at [76, 77] on link "Manage Bookings" at bounding box center [72, 86] width 145 height 26
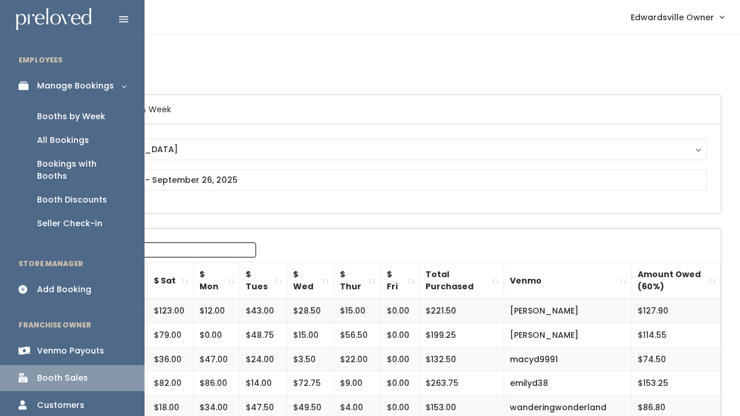
click at [78, 142] on div "All Bookings" at bounding box center [63, 140] width 52 height 12
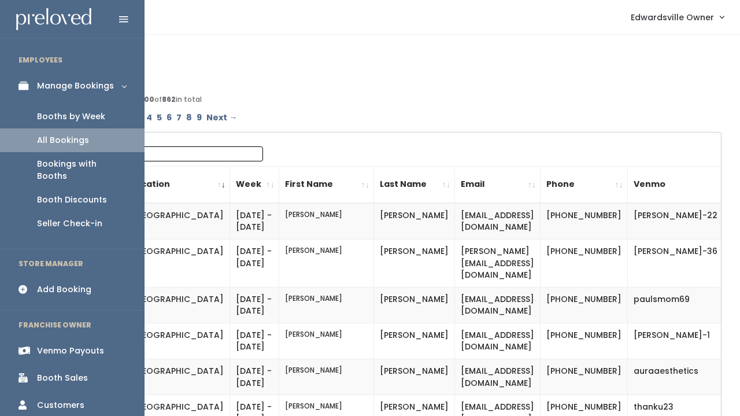
click at [60, 110] on div "Booths by Week" at bounding box center [71, 116] width 68 height 12
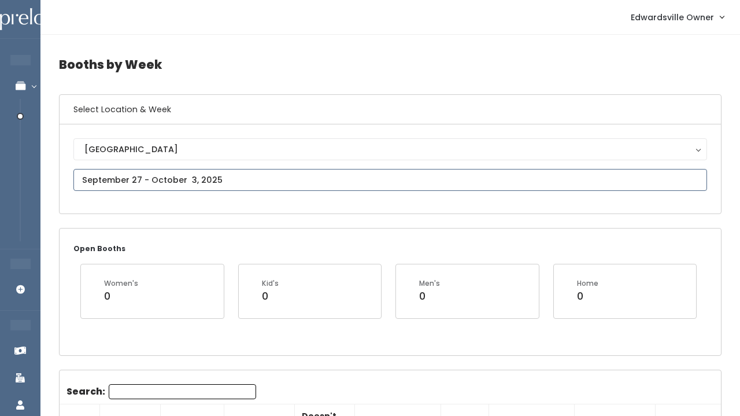
click at [176, 175] on input "text" at bounding box center [390, 180] width 634 height 22
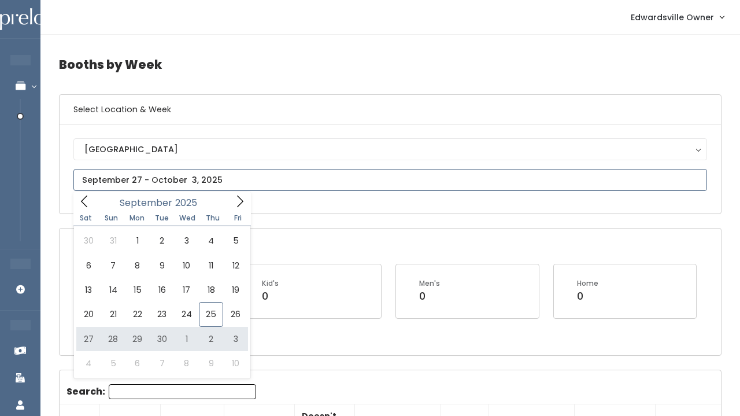
type input "[DATE] to [DATE]"
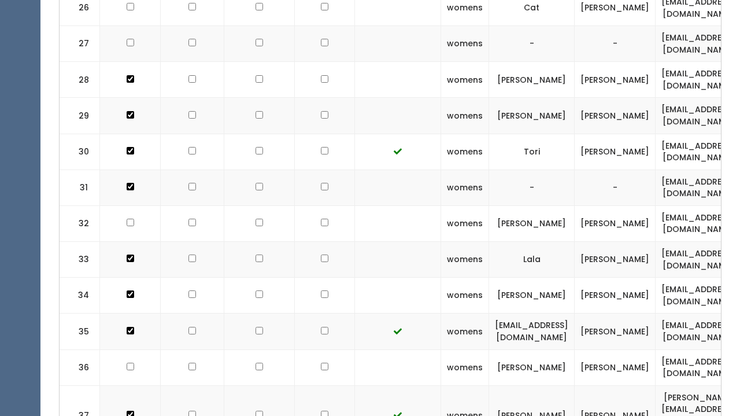
scroll to position [1397, 0]
